Goal: Information Seeking & Learning: Learn about a topic

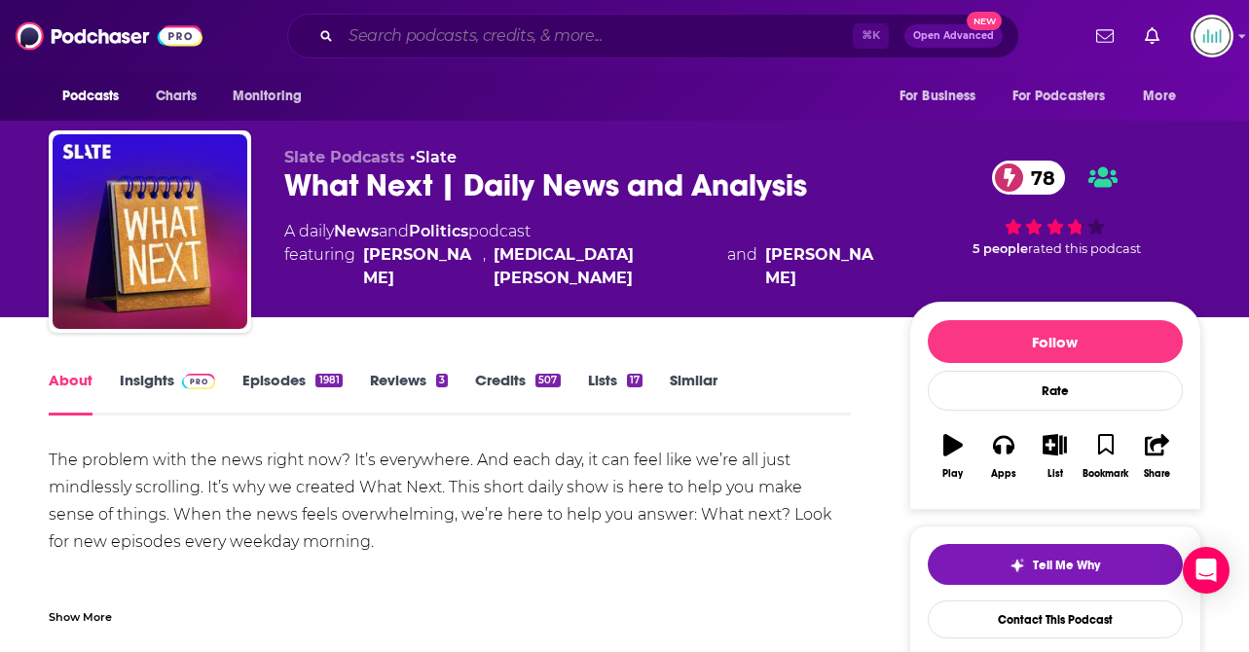
click at [371, 42] on input "Search podcasts, credits, & more..." at bounding box center [597, 35] width 512 height 31
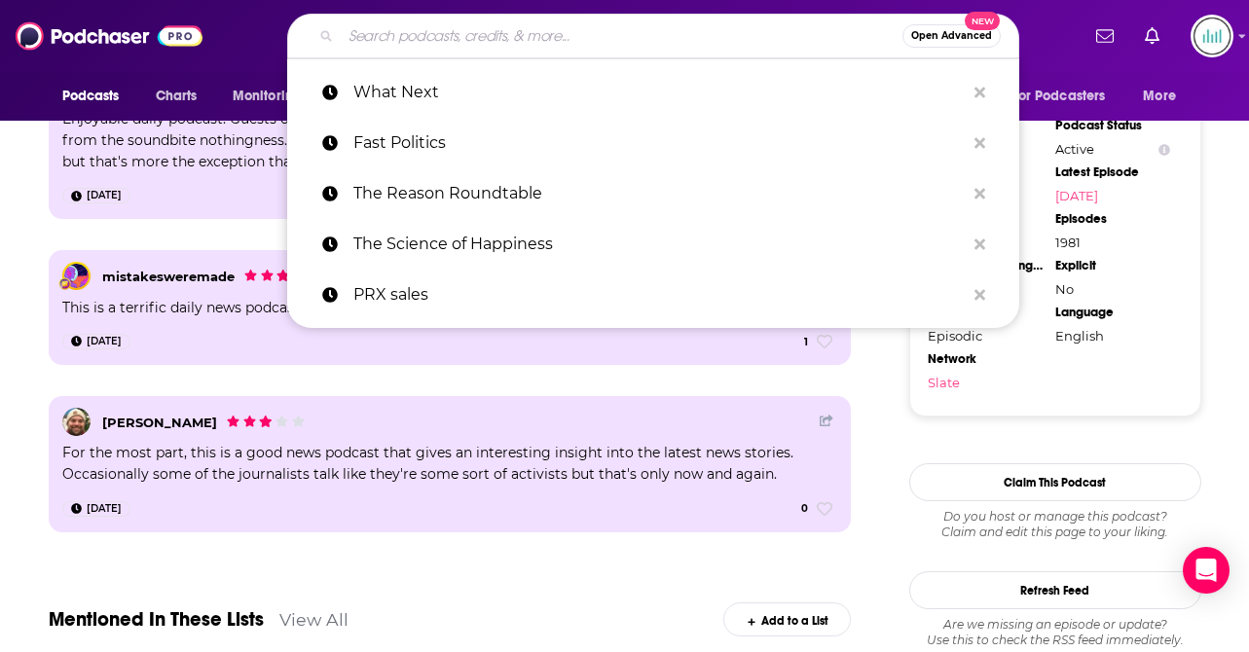
paste input "Home Cooking"
type input "Home Cooking"
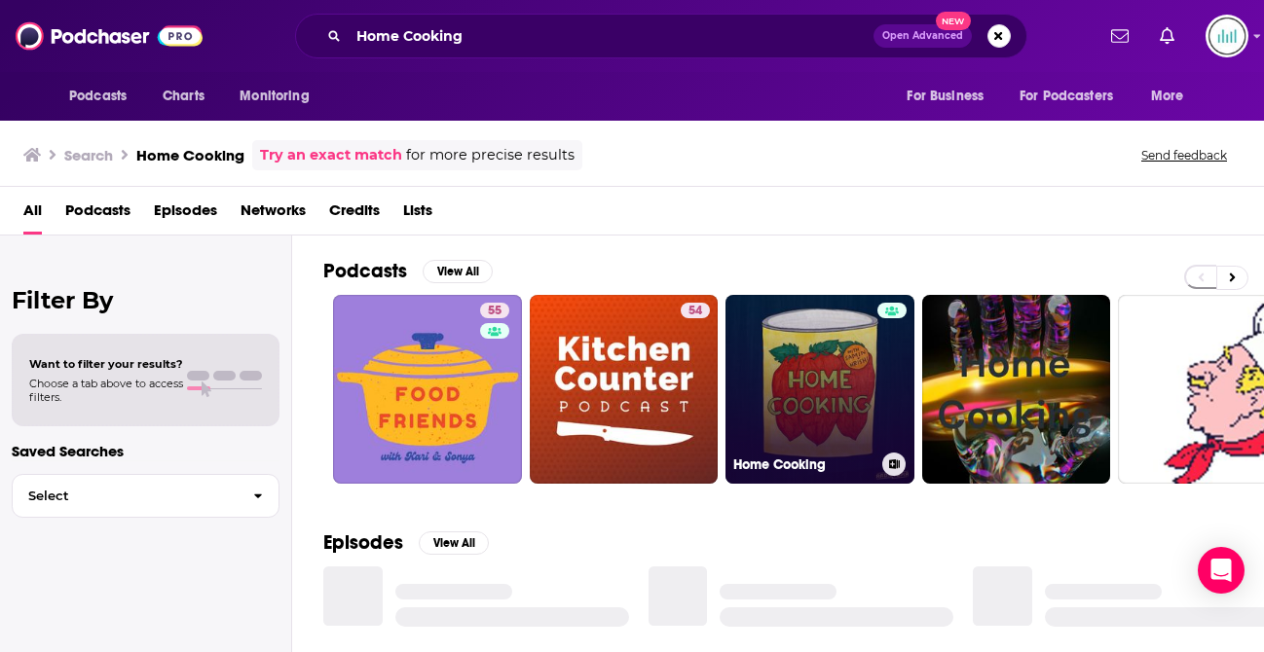
click at [822, 379] on link "Home Cooking" at bounding box center [820, 389] width 189 height 189
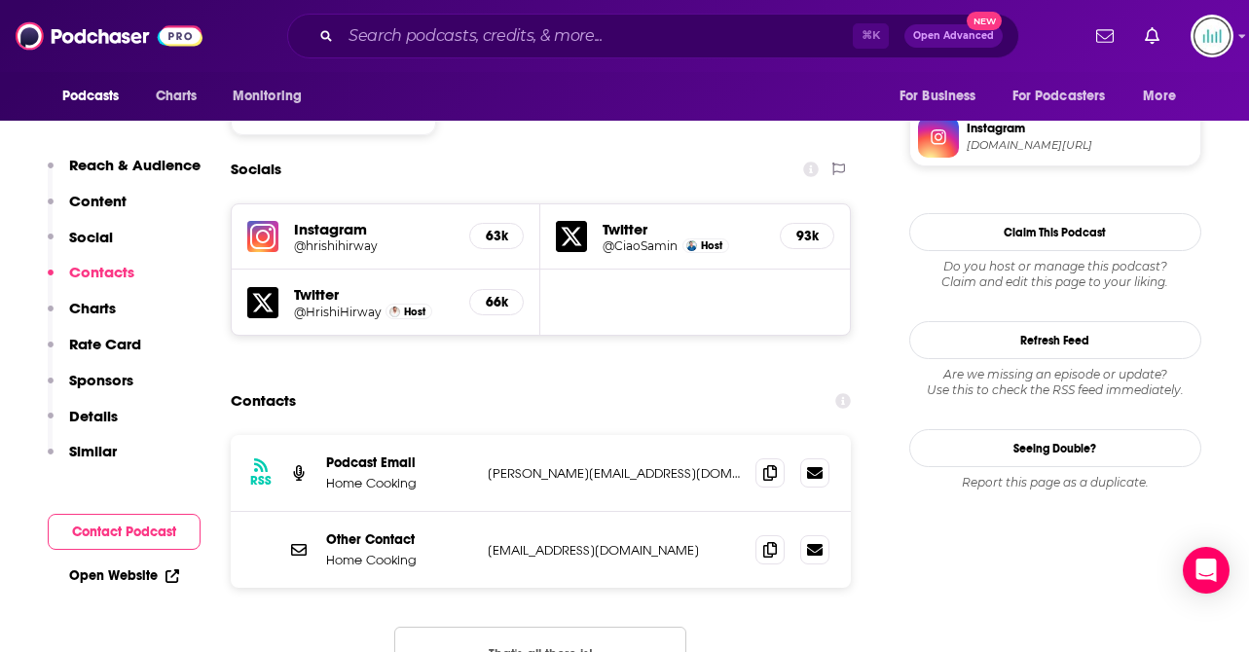
scroll to position [1730, 0]
